Goal: Task Accomplishment & Management: Manage account settings

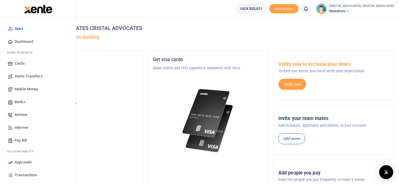
click at [25, 90] on span "Mobile Money" at bounding box center [26, 89] width 23 height 6
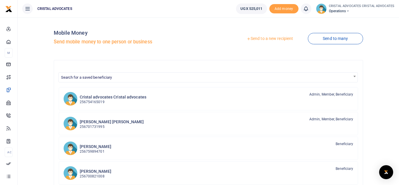
click at [270, 38] on link "Send to a new recipient" at bounding box center [269, 39] width 76 height 11
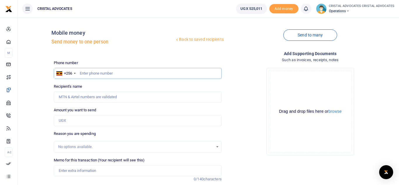
click at [135, 73] on input "text" at bounding box center [138, 73] width 168 height 11
type input "773767592"
type input "[PERSON_NAME]"
type input "773767592"
click at [79, 120] on input "Amount you want to send" at bounding box center [138, 120] width 168 height 11
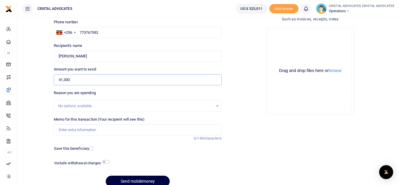
scroll to position [43, 0]
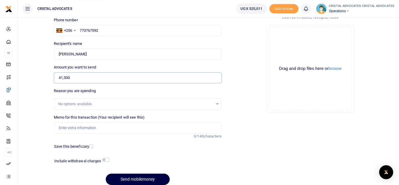
type input "41,300"
click at [105, 129] on input "Memo for this transaction (Your recipient will see this)" at bounding box center [138, 128] width 168 height 11
paste input "UGANDA NURSES AND MIDWIVES COUNCIL V RAM ENGINEERING"
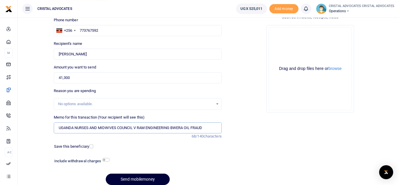
type input "UGANDA NURSES AND MIDWIVES COUNCIL V RAM ENGINEERING BWERA OIL FRAUD"
click at [140, 177] on button "Send mobilemoney" at bounding box center [138, 179] width 64 height 11
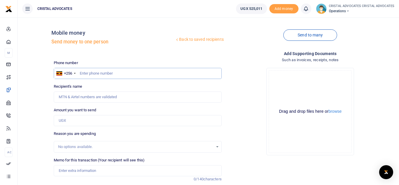
click at [110, 73] on input "text" at bounding box center [138, 73] width 168 height 11
type input "754165019"
type input "Beatrice Tuhaise"
type input "754165019"
click at [90, 120] on input "Amount you want to send" at bounding box center [138, 120] width 168 height 11
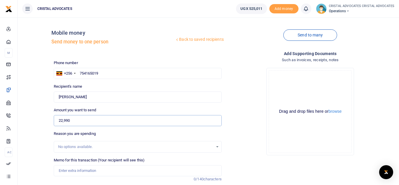
type input "22,990"
click at [104, 172] on input "Memo for this transaction (Your recipient will see this)" at bounding box center [138, 171] width 168 height 11
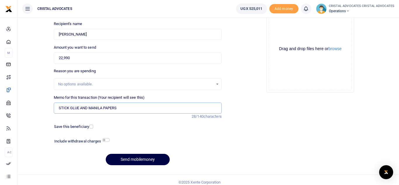
scroll to position [63, 0]
type input "STICK GLUE AND MANILA PAPERS"
click at [136, 161] on button "Send mobilemoney" at bounding box center [138, 159] width 64 height 11
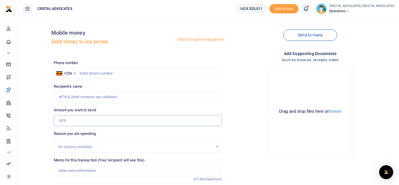
click at [77, 121] on input "Amount you want to send" at bounding box center [138, 120] width 168 height 11
click at [98, 70] on input "text" at bounding box center [138, 73] width 168 height 11
type input "775403390"
type input "Susan Adiango"
click at [88, 119] on input "Amount you want to send" at bounding box center [138, 120] width 168 height 11
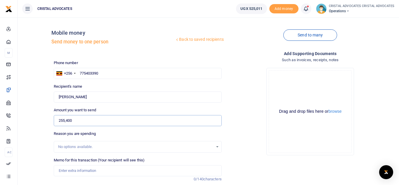
type input "255,400"
click at [307, 9] on icon at bounding box center [306, 9] width 6 height 6
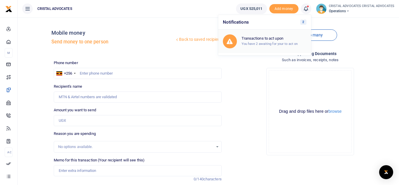
click at [269, 39] on h6 "Transactions to act upon" at bounding box center [273, 38] width 65 height 5
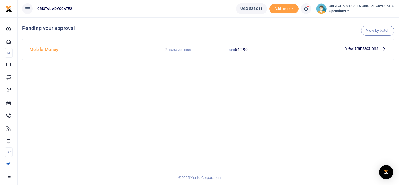
click at [306, 9] on icon at bounding box center [306, 9] width 6 height 6
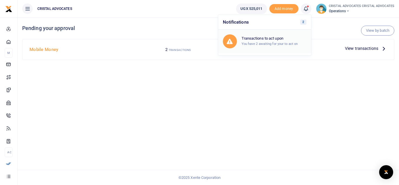
click at [264, 38] on h6 "Transactions to act upon" at bounding box center [273, 38] width 65 height 5
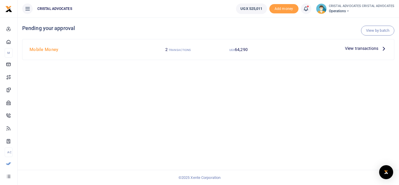
click at [362, 49] on span "View transactions" at bounding box center [361, 48] width 33 height 6
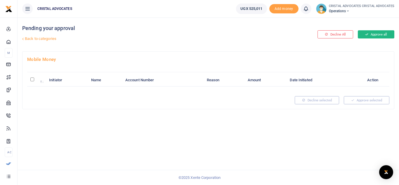
click at [376, 33] on button "Approve all" at bounding box center [376, 34] width 36 height 8
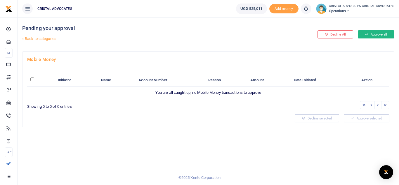
click at [376, 33] on button "Approve all" at bounding box center [376, 34] width 36 height 8
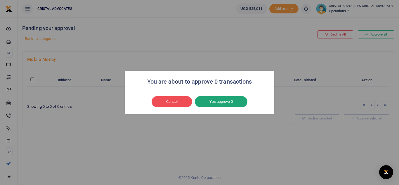
click at [230, 102] on button "Yes approve 0" at bounding box center [221, 101] width 53 height 11
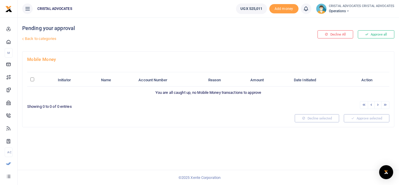
click at [302, 59] on body "Start Dashboard M ake Payments Cards Xente Transfers Mobile Money Banks Airtime…" at bounding box center [199, 92] width 399 height 185
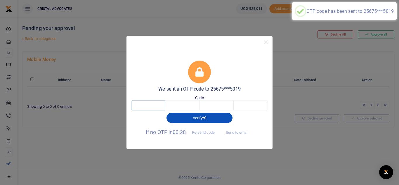
click at [146, 101] on input "text" at bounding box center [148, 106] width 34 height 10
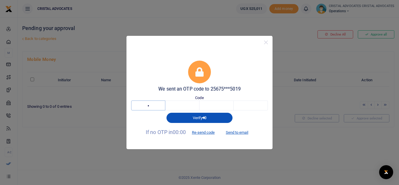
type input "1"
type input "0"
type input "6"
type input "4"
click at [200, 134] on button "Re-send code" at bounding box center [203, 133] width 33 height 10
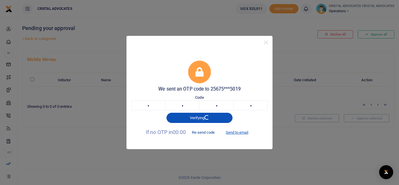
click at [203, 133] on button "Re-send code" at bounding box center [203, 133] width 33 height 10
click at [268, 43] on button "Close" at bounding box center [266, 42] width 8 height 8
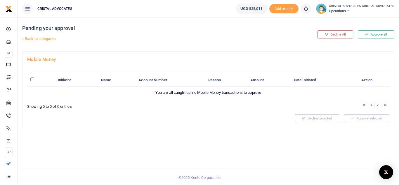
click at [305, 11] on icon at bounding box center [306, 9] width 6 height 6
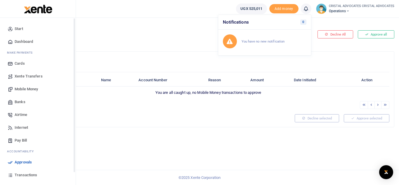
click at [33, 88] on span "Mobile Money" at bounding box center [26, 89] width 23 height 6
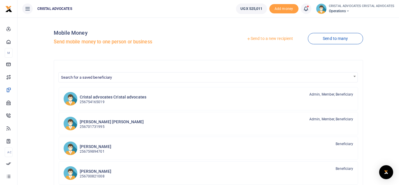
click at [307, 8] on icon at bounding box center [306, 9] width 6 height 6
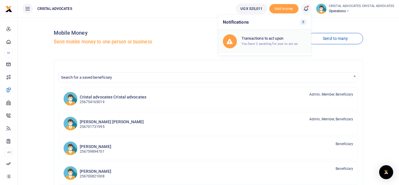
click at [275, 33] on link "Transactions to act upon You have 2 awaiting for your to act on" at bounding box center [264, 41] width 93 height 23
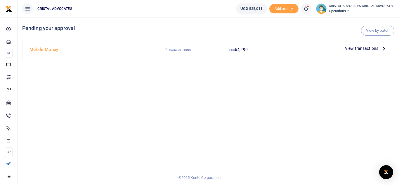
click at [365, 49] on span "View transactions" at bounding box center [361, 48] width 33 height 6
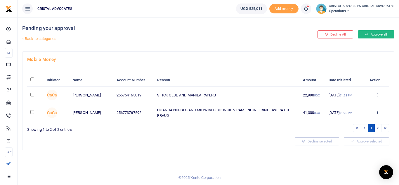
click at [371, 35] on button "Approve all" at bounding box center [376, 34] width 36 height 8
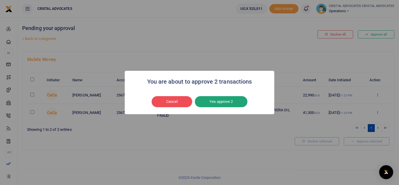
click at [228, 100] on button "Yes approve 2" at bounding box center [221, 101] width 53 height 11
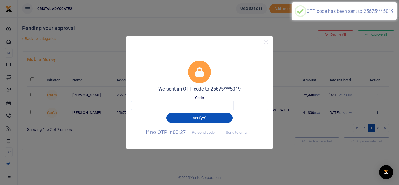
click at [154, 102] on input "text" at bounding box center [148, 106] width 34 height 10
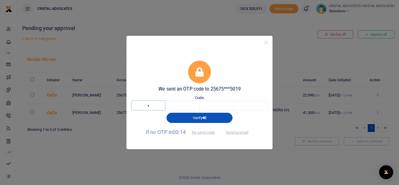
type input "6"
type input "8"
type input "6"
type input "4"
click at [245, 158] on div "We sent an OTP code to 25675***5019 Code 6 8 6 4 6864 Verifying If no OTP in 00…" at bounding box center [199, 92] width 399 height 185
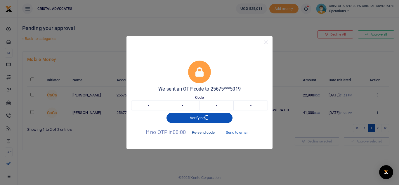
click at [201, 133] on button "Re-send code" at bounding box center [203, 133] width 33 height 10
click at [201, 132] on button "Re-send code" at bounding box center [203, 133] width 33 height 10
click at [266, 43] on button "Close" at bounding box center [266, 42] width 8 height 8
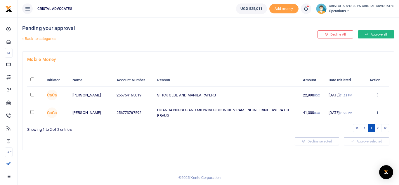
click at [377, 34] on button "Approve all" at bounding box center [376, 34] width 36 height 8
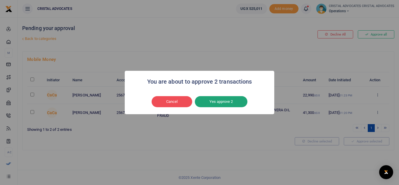
click at [225, 102] on button "Yes approve 2" at bounding box center [221, 101] width 53 height 11
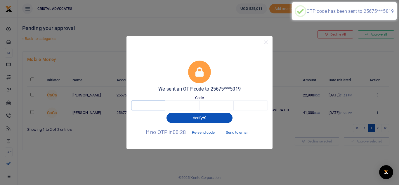
click at [157, 108] on input "text" at bounding box center [148, 106] width 34 height 10
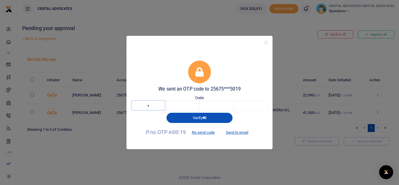
type input "8"
type input "9"
type input "5"
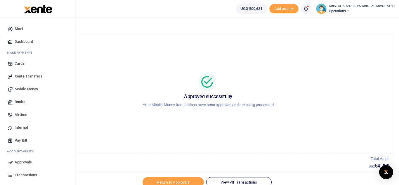
click at [31, 90] on span "Mobile Money" at bounding box center [26, 89] width 23 height 6
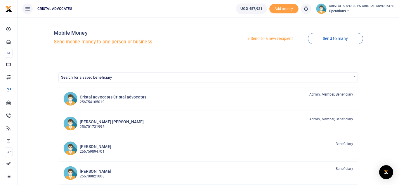
click at [263, 40] on link "Send to a new recipient" at bounding box center [269, 39] width 76 height 11
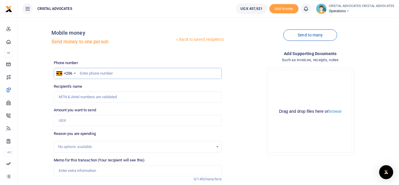
click at [103, 76] on input "text" at bounding box center [138, 73] width 168 height 11
type input "754165019"
click at [76, 122] on input "Amount you want to send" at bounding box center [138, 120] width 168 height 11
type input "22"
type input "[PERSON_NAME]"
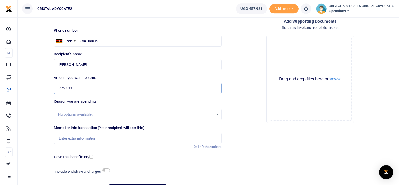
scroll to position [33, 0]
type input "225,400"
click at [104, 172] on input "checkbox" at bounding box center [106, 170] width 8 height 4
checkbox input "true"
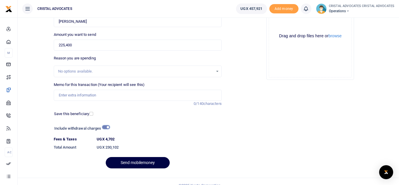
scroll to position [76, 0]
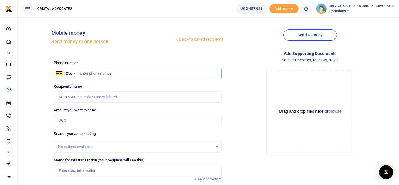
click at [121, 76] on input "text" at bounding box center [138, 73] width 168 height 11
type input "2"
type input "779405570"
type input "[PERSON_NAME]"
type input "779405570"
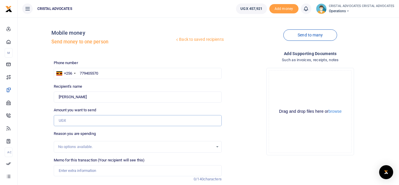
click at [76, 121] on input "Amount you want to send" at bounding box center [138, 120] width 168 height 11
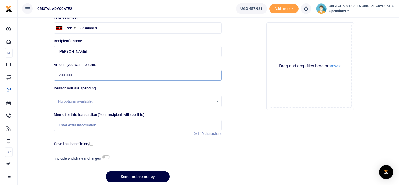
scroll to position [48, 0]
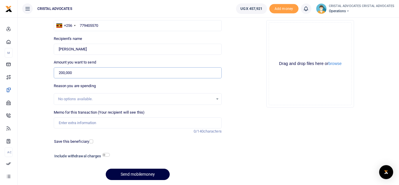
type input "200,000"
click at [107, 156] on input "checkbox" at bounding box center [106, 155] width 8 height 4
checkbox input "true"
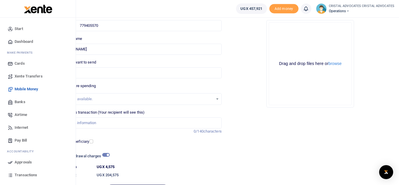
click at [34, 89] on span "Mobile Money" at bounding box center [26, 89] width 23 height 6
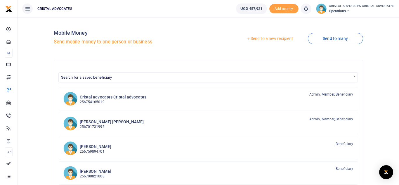
click at [271, 39] on link "Send to a new recipient" at bounding box center [269, 39] width 76 height 11
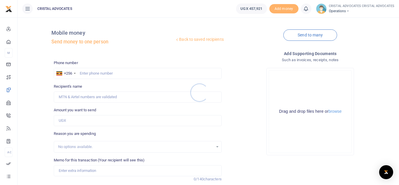
click at [121, 73] on div at bounding box center [199, 92] width 399 height 185
click at [110, 72] on input "text" at bounding box center [138, 73] width 168 height 11
type input "785484150"
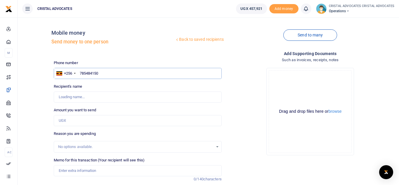
type input "[PERSON_NAME]"
type input "785484150"
click at [71, 121] on input "Amount you want to send" at bounding box center [138, 120] width 168 height 11
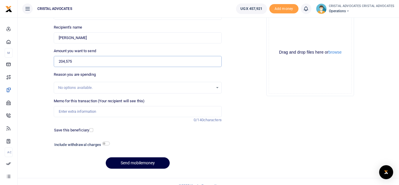
scroll to position [60, 0]
type input "204,575"
click at [103, 113] on input "Memo for this transaction (Your recipient will see this)" at bounding box center [138, 111] width 168 height 11
paste input "NOTOUCH MACHINE BOARDROOM BIOMETRIC"
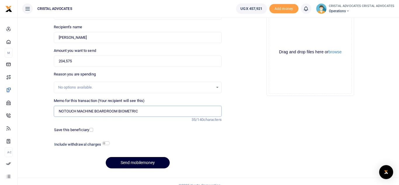
type input "NOTOUCH MACHINE BOARDROOM BIOMETRIC"
click at [135, 163] on button "Send mobilemoney" at bounding box center [138, 162] width 64 height 11
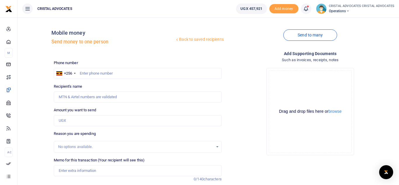
click at [330, 81] on div "Drag and drop files here or browse Powered by Uppy" at bounding box center [310, 111] width 83 height 83
click at [305, 10] on icon at bounding box center [306, 9] width 6 height 6
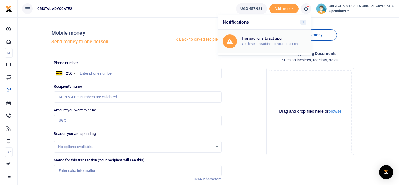
click at [262, 37] on h6 "Transactions to act upon" at bounding box center [273, 38] width 65 height 5
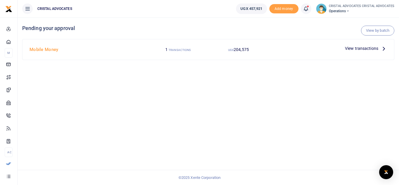
click at [357, 51] on span "View transactions" at bounding box center [361, 48] width 33 height 6
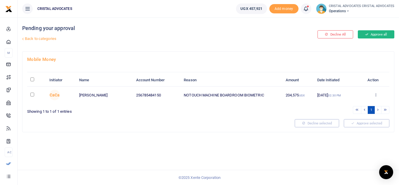
click at [372, 35] on button "Approve all" at bounding box center [376, 34] width 36 height 8
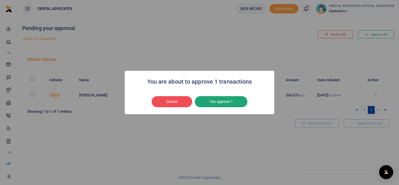
click at [225, 105] on button "Yes approve 1" at bounding box center [221, 101] width 53 height 11
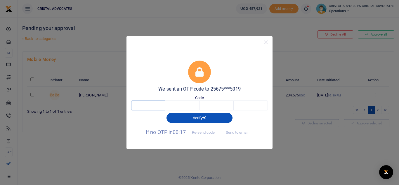
click at [144, 106] on input "text" at bounding box center [148, 106] width 34 height 10
type input "5"
type input "3"
type input "0"
type input "8"
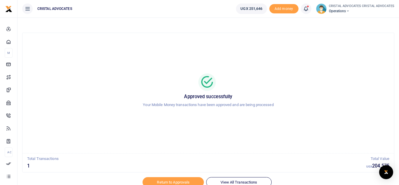
click at [307, 7] on icon at bounding box center [306, 9] width 6 height 6
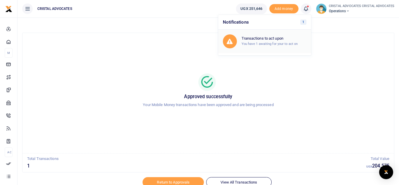
click at [274, 39] on h6 "Transactions to act upon" at bounding box center [273, 38] width 65 height 5
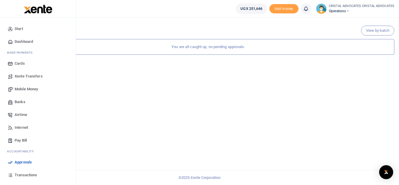
click at [24, 175] on span "Transactions" at bounding box center [26, 176] width 22 height 6
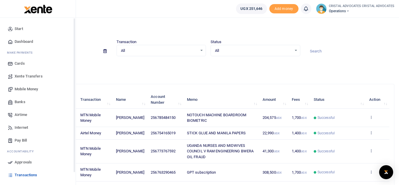
click at [27, 92] on span "Mobile Money" at bounding box center [26, 89] width 23 height 6
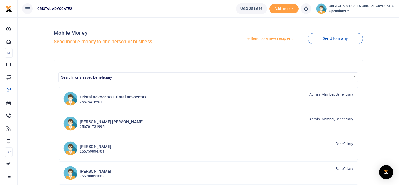
click at [271, 37] on link "Send to a new recipient" at bounding box center [269, 39] width 76 height 11
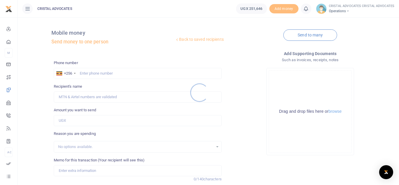
click at [134, 74] on div at bounding box center [199, 92] width 399 height 185
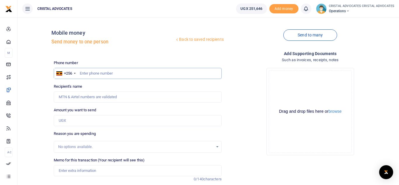
click at [112, 75] on input "text" at bounding box center [138, 73] width 168 height 11
type input "773767592"
type input "[PERSON_NAME]"
type input "773767592"
click at [70, 121] on input "Amount you want to send" at bounding box center [138, 120] width 168 height 11
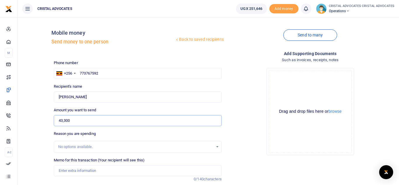
type input "43,300"
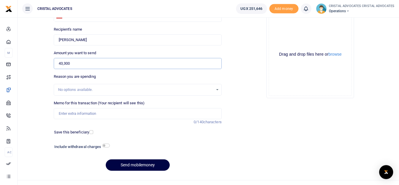
scroll to position [60, 0]
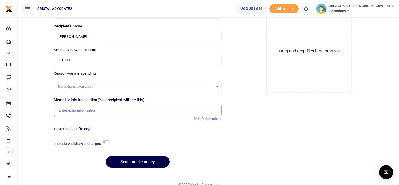
click at [103, 110] on input "Memo for this transaction (Your recipient will see this)" at bounding box center [138, 110] width 168 height 11
paste input "NIC GENERAL INSURANCE CO LTD V URA - CA/049/025"
click at [131, 111] on input "NIC GENERAL INSURANCE CO LTD V URA - CA/049/025" at bounding box center [138, 110] width 168 height 11
click at [135, 109] on input "NIC GENERAL INSURANCE CO LTD V [GEOGRAPHIC_DATA] CA/049/025" at bounding box center [138, 110] width 168 height 11
click at [142, 109] on input "NIC GENERAL INSURANCE CO LTD V URA CA049/025" at bounding box center [138, 110] width 168 height 11
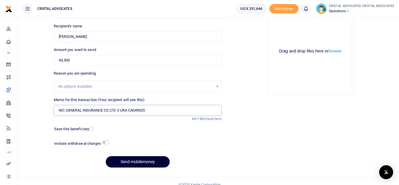
type input "NIC GENERAL INSURANCE CO LTD V URA CA049025"
click at [137, 161] on button "Send mobilemoney" at bounding box center [138, 161] width 64 height 11
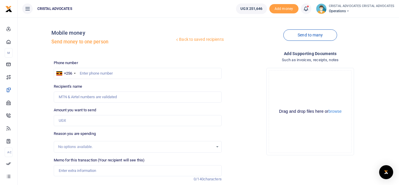
click at [307, 8] on icon at bounding box center [306, 9] width 6 height 6
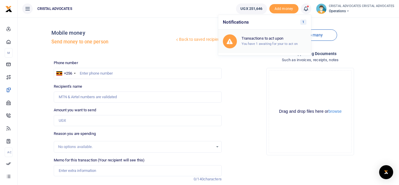
click at [257, 41] on h6 "Transactions to act upon" at bounding box center [273, 38] width 65 height 5
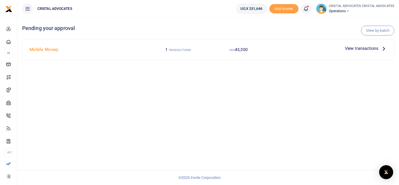
click at [363, 46] on span "View transactions" at bounding box center [361, 48] width 33 height 6
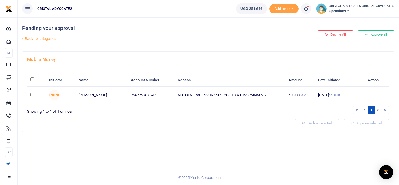
click at [375, 96] on icon at bounding box center [376, 95] width 4 height 4
click at [351, 105] on link "Approve" at bounding box center [354, 105] width 46 height 8
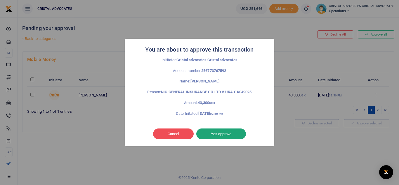
click at [221, 137] on button "Yes approve" at bounding box center [221, 134] width 50 height 11
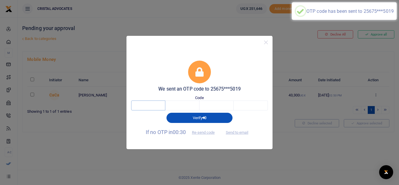
click at [141, 103] on input "text" at bounding box center [148, 106] width 34 height 10
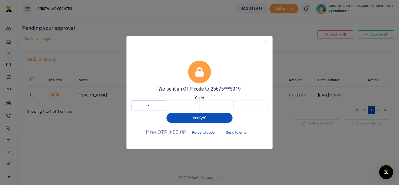
type input "3"
type input "2"
type input "7"
type input "8"
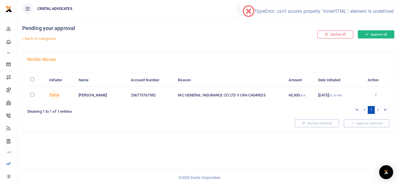
click at [371, 35] on button "Approve all" at bounding box center [376, 34] width 36 height 8
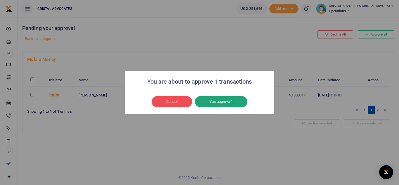
click at [221, 103] on button "Yes approve 1" at bounding box center [221, 101] width 53 height 11
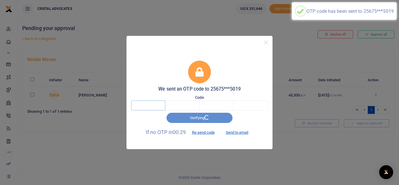
click at [145, 105] on input "text" at bounding box center [148, 106] width 34 height 10
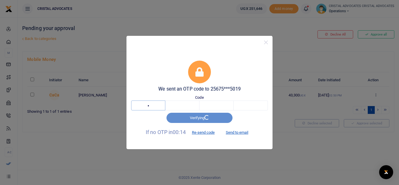
type input "3"
type input "0"
type input "2"
type input "6"
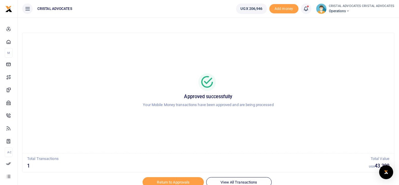
click at [304, 9] on link at bounding box center [306, 9] width 11 height 11
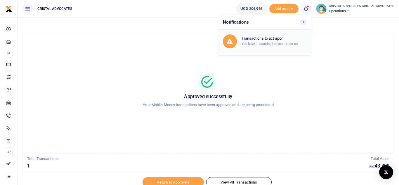
click at [285, 32] on link "Transactions to act upon You have 1 awaiting for your to act on" at bounding box center [264, 41] width 93 height 23
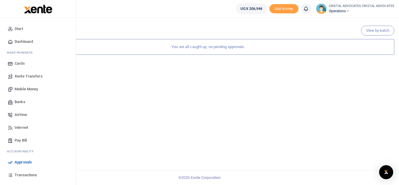
click at [26, 173] on span "Transactions" at bounding box center [26, 176] width 22 height 6
